Goal: Information Seeking & Learning: Learn about a topic

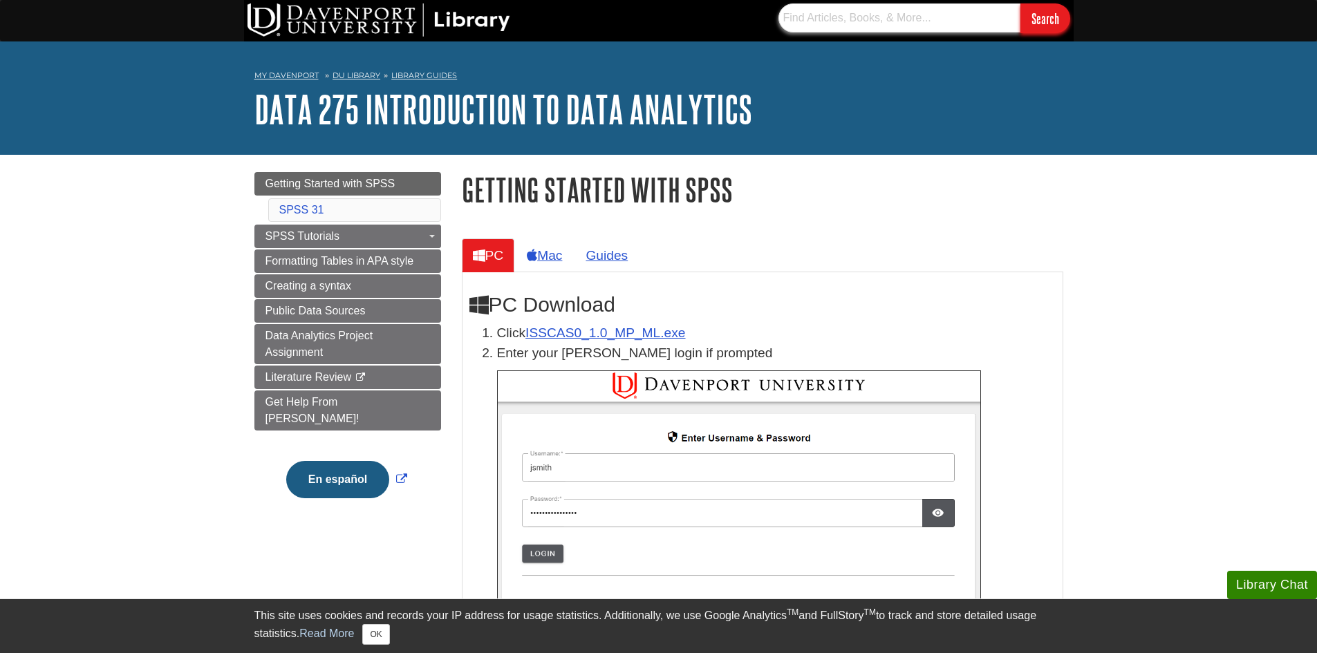
click at [822, 26] on input "text" at bounding box center [900, 17] width 242 height 29
type input "ibm statistica"
click at [1021, 3] on input "Search" at bounding box center [1046, 18] width 50 height 30
